Goal: Complete application form

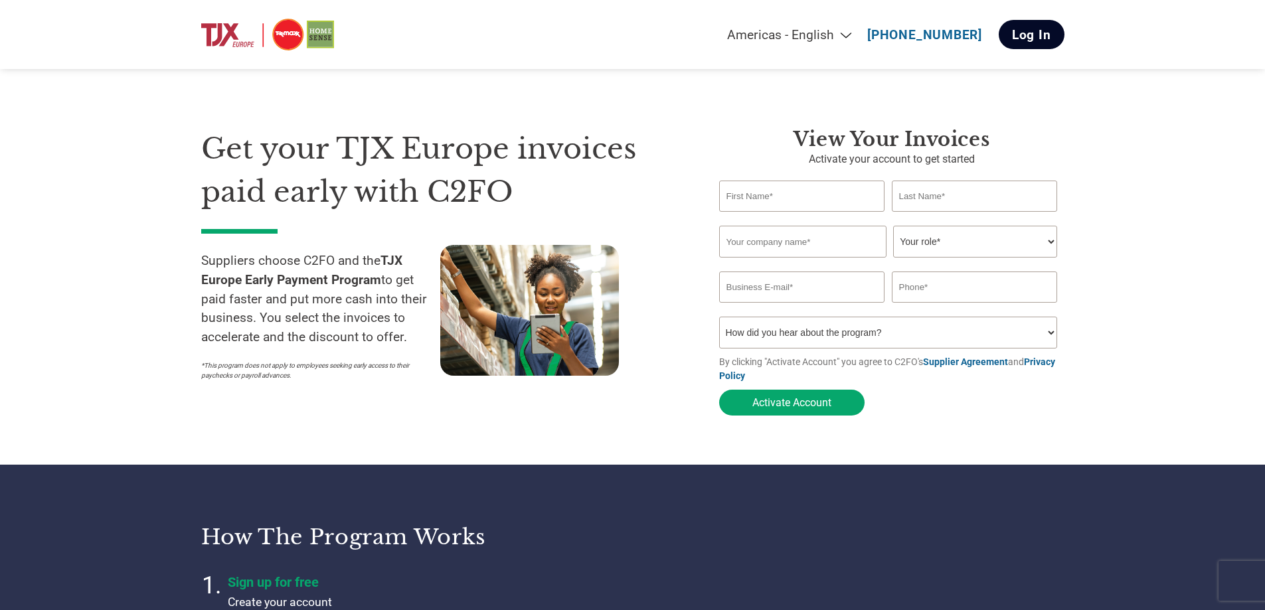
click at [1035, 37] on link "Log In" at bounding box center [1032, 34] width 66 height 29
click at [813, 189] on input "text" at bounding box center [802, 196] width 166 height 31
click at [746, 243] on input "text" at bounding box center [802, 242] width 167 height 32
click at [684, 262] on div "Get your TJX Europe invoices paid early with C2FO Suppliers choose C2FO and the…" at bounding box center [450, 275] width 498 height 295
click at [813, 317] on div "Inavlid Email Address Inavlid Phone Number" at bounding box center [891, 310] width 345 height 14
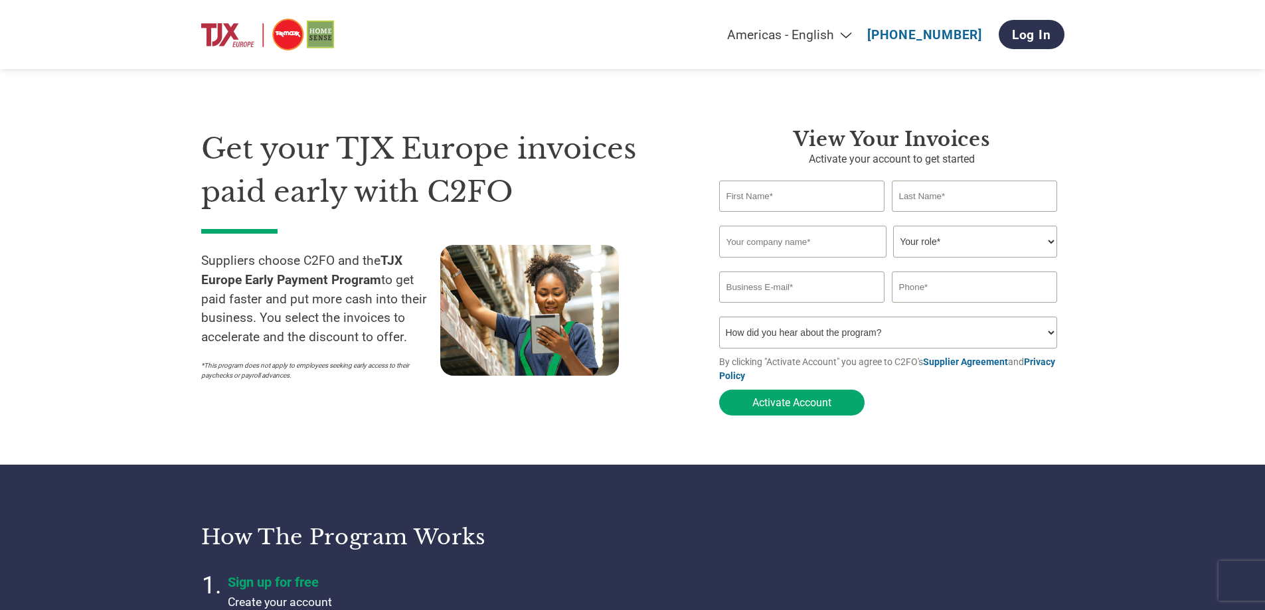
click at [821, 327] on select "How did you hear about the program? Received a letter Email Social Media Online…" at bounding box center [888, 333] width 339 height 32
click at [1024, 197] on input "text" at bounding box center [975, 196] width 166 height 31
click at [785, 244] on input "text" at bounding box center [802, 242] width 167 height 32
click at [959, 239] on select "Your role* CFO Controller Credit Manager Finance Director Treasurer CEO Preside…" at bounding box center [975, 242] width 164 height 32
click at [1147, 238] on section "Get your TJX Europe invoices paid early with C2FO Suppliers choose C2FO and the…" at bounding box center [632, 259] width 1265 height 412
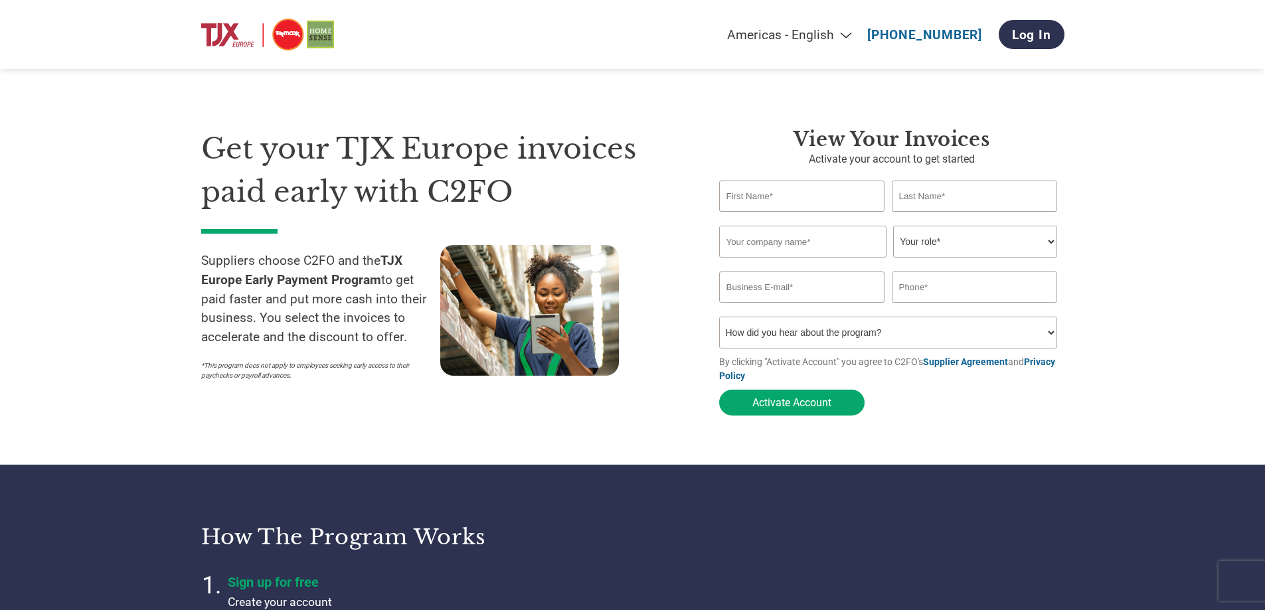
click at [1147, 238] on section "Get your TJX Europe invoices paid early with C2FO Suppliers choose C2FO and the…" at bounding box center [632, 259] width 1265 height 412
click at [771, 207] on input "text" at bounding box center [802, 196] width 166 height 31
type input "[PERSON_NAME]"
click at [920, 206] on input "text" at bounding box center [975, 196] width 166 height 31
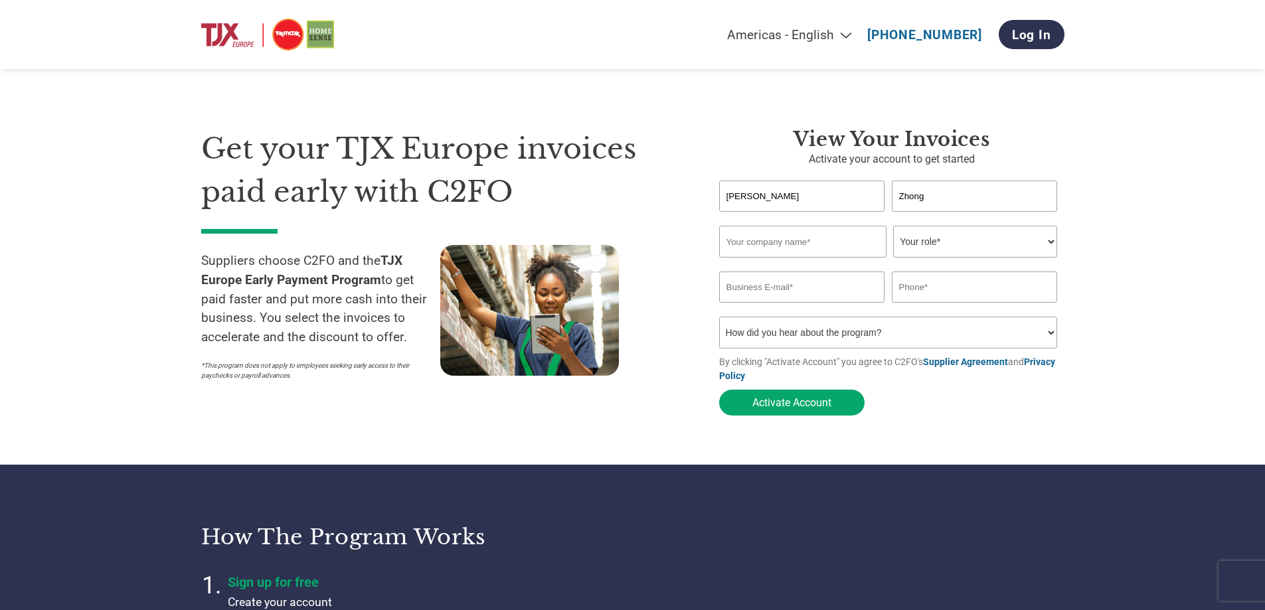
type input "Zhong"
click at [768, 252] on input "text" at bounding box center [802, 242] width 167 height 32
click at [780, 241] on input "text" at bounding box center [802, 242] width 167 height 32
paste input "Trilogy Natural Products ([GEOGRAPHIC_DATA]) PLC"
type input "Trilogy Natural Products ([GEOGRAPHIC_DATA]) PLC"
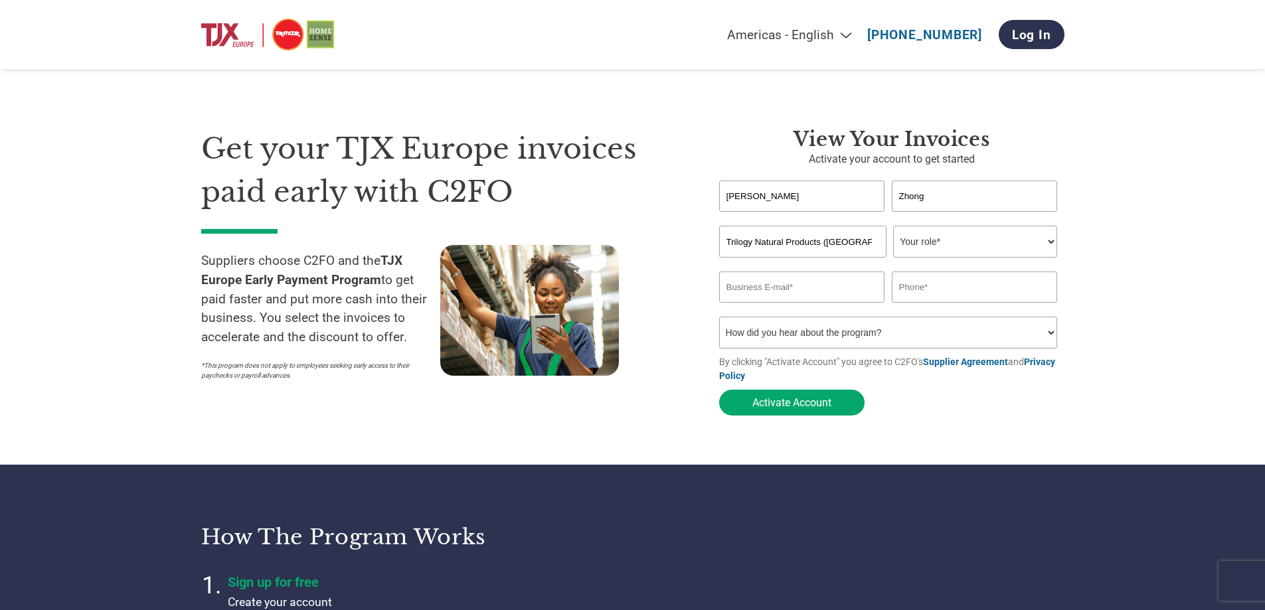
click at [930, 240] on select "Your role* CFO Controller Credit Manager Finance Director Treasurer CEO Preside…" at bounding box center [975, 242] width 164 height 32
select select "ACCOUNTING"
click at [893, 227] on select "Your role* CFO Controller Credit Manager Finance Director Treasurer CEO Preside…" at bounding box center [975, 242] width 164 height 32
click at [862, 286] on input "email" at bounding box center [802, 287] width 166 height 31
click at [833, 244] on input "Trilogy Natural Products ([GEOGRAPHIC_DATA]) PLC" at bounding box center [802, 242] width 167 height 32
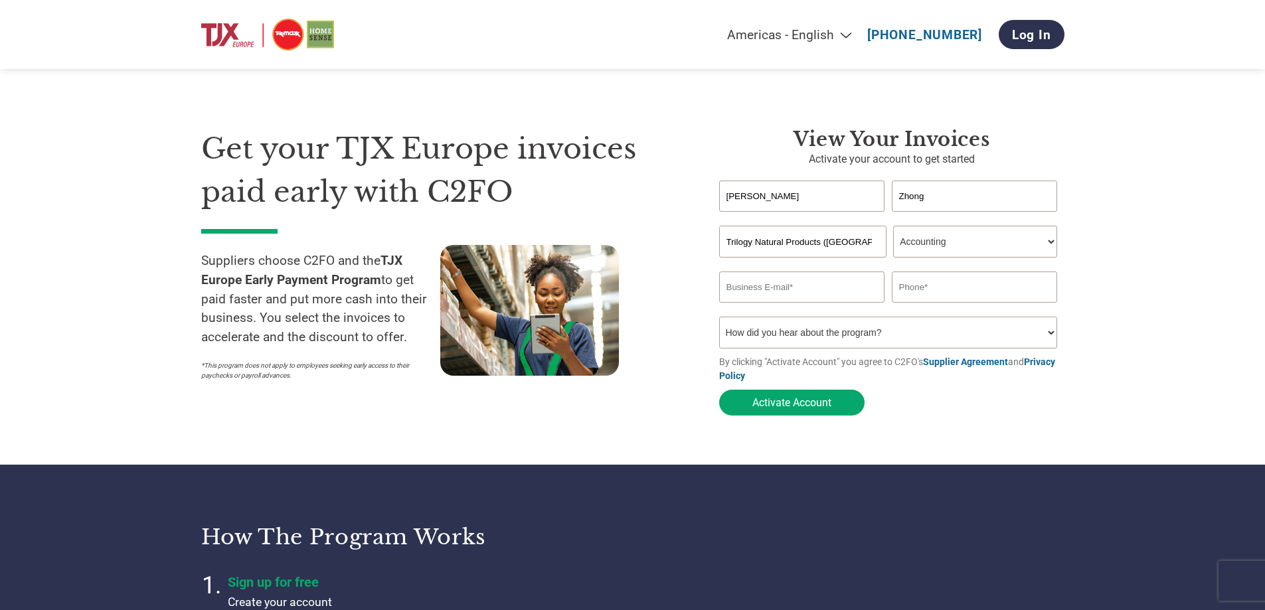
drag, startPoint x: 1177, startPoint y: 282, endPoint x: 1153, endPoint y: 282, distance: 23.9
click at [1175, 282] on section "Get your TJX Europe invoices paid early with C2FO Suppliers choose C2FO and the…" at bounding box center [632, 259] width 1265 height 412
